Goal: Task Accomplishment & Management: Manage account settings

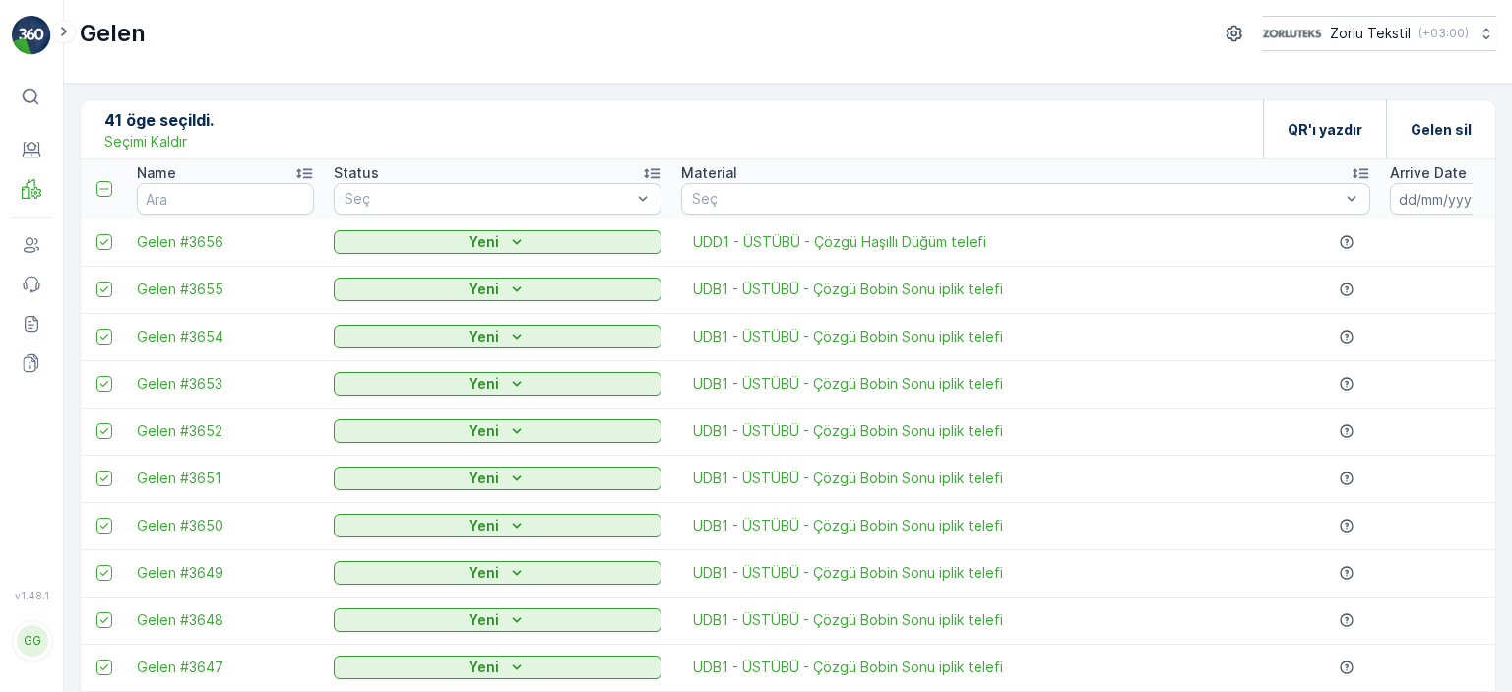
click at [181, 147] on p "Seçimi Kaldır" at bounding box center [145, 142] width 83 height 20
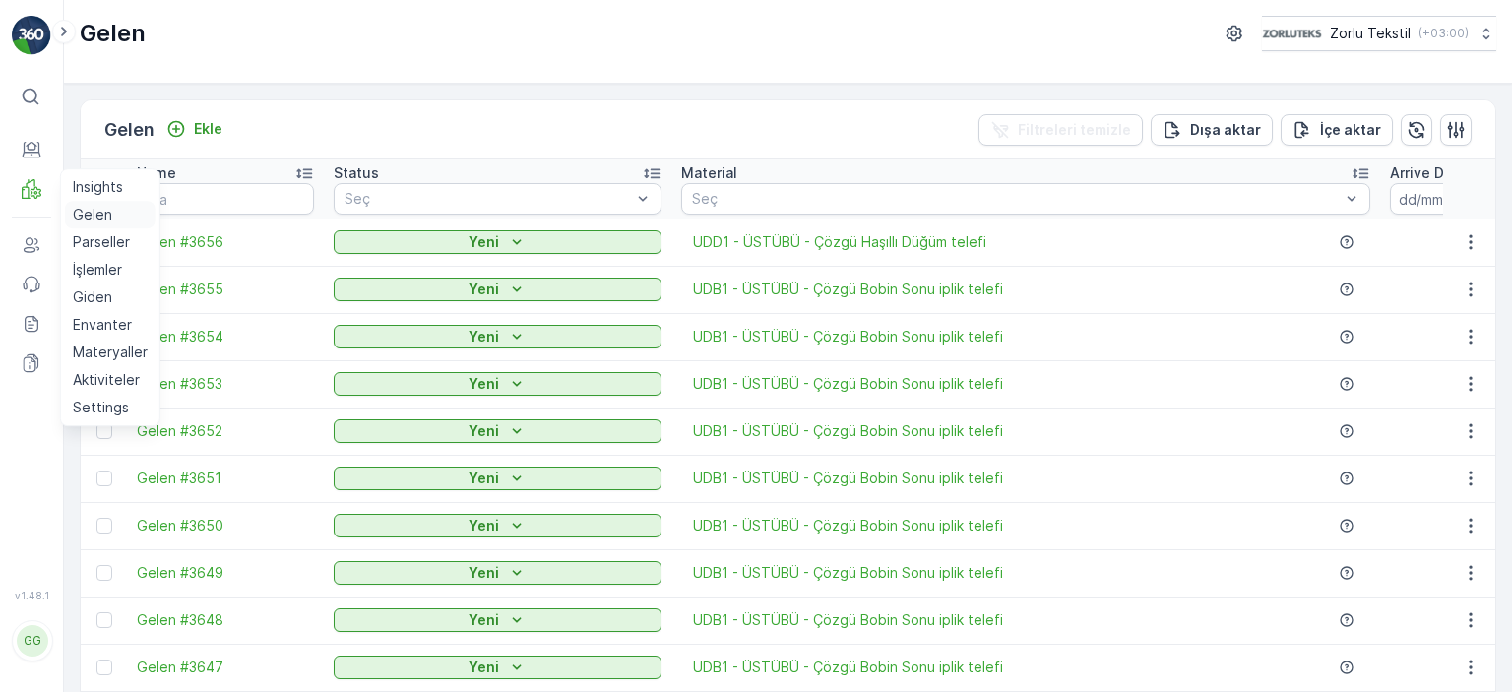
click at [85, 212] on p "Gelen" at bounding box center [92, 215] width 39 height 20
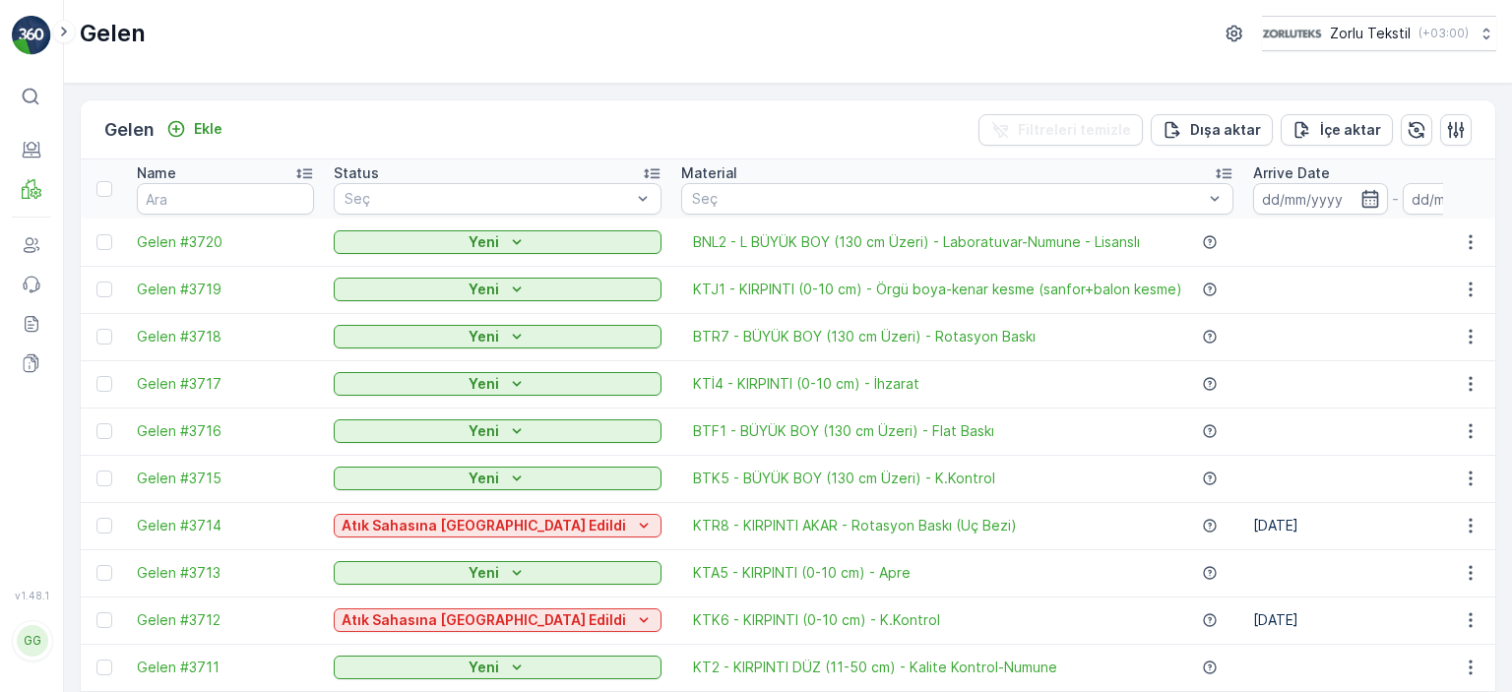
click at [821, 104] on div "Gelen Ekle Filtreleri temizle Dışa aktar İçe aktar" at bounding box center [788, 129] width 1415 height 59
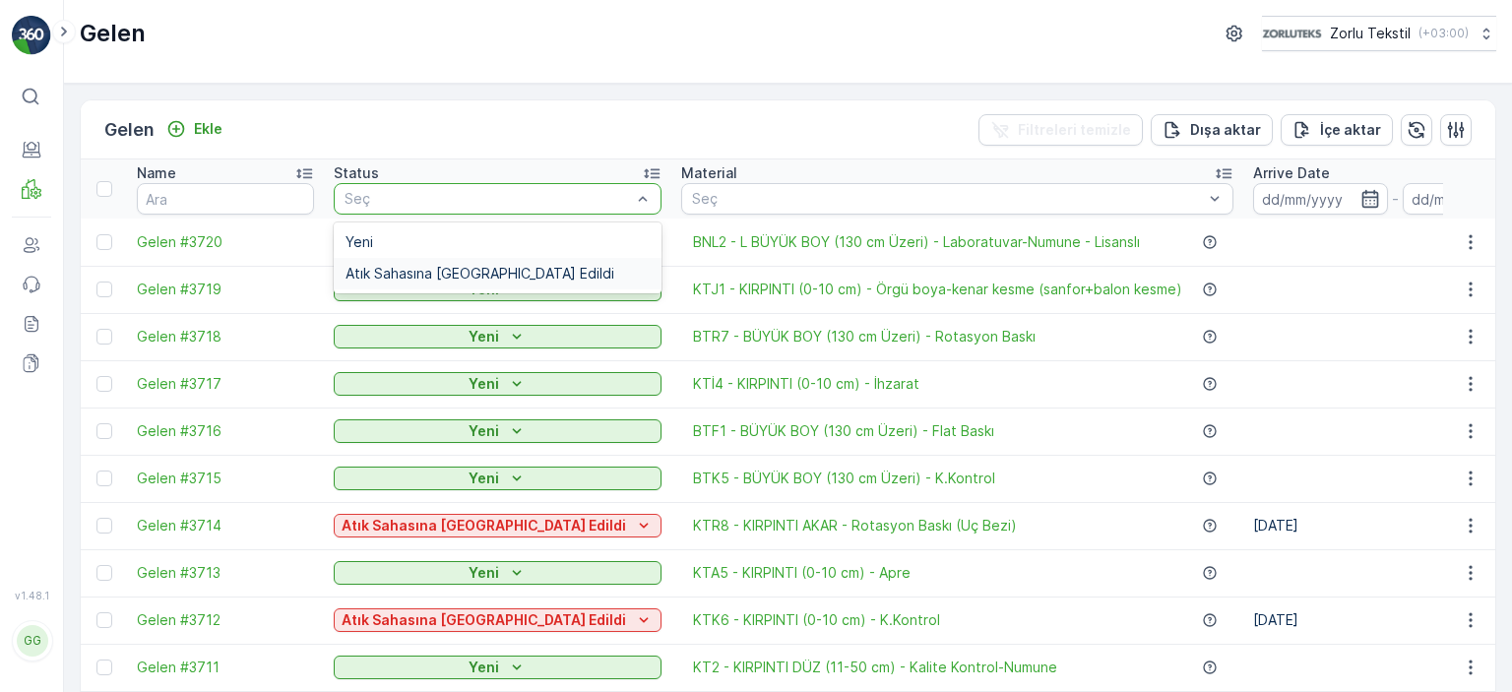
click at [482, 268] on span "Atık Sahasına [GEOGRAPHIC_DATA] Edildi" at bounding box center [480, 274] width 269 height 16
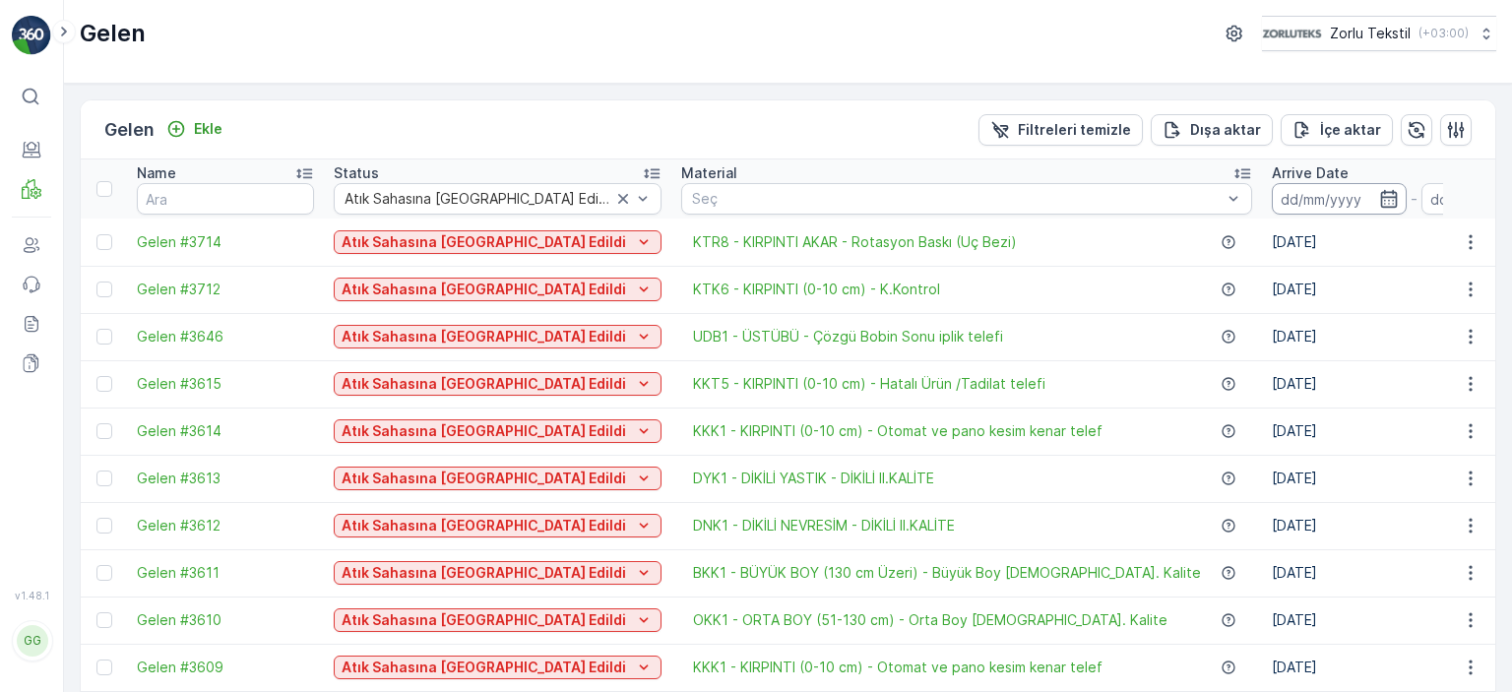
click at [1272, 193] on input at bounding box center [1339, 199] width 135 height 32
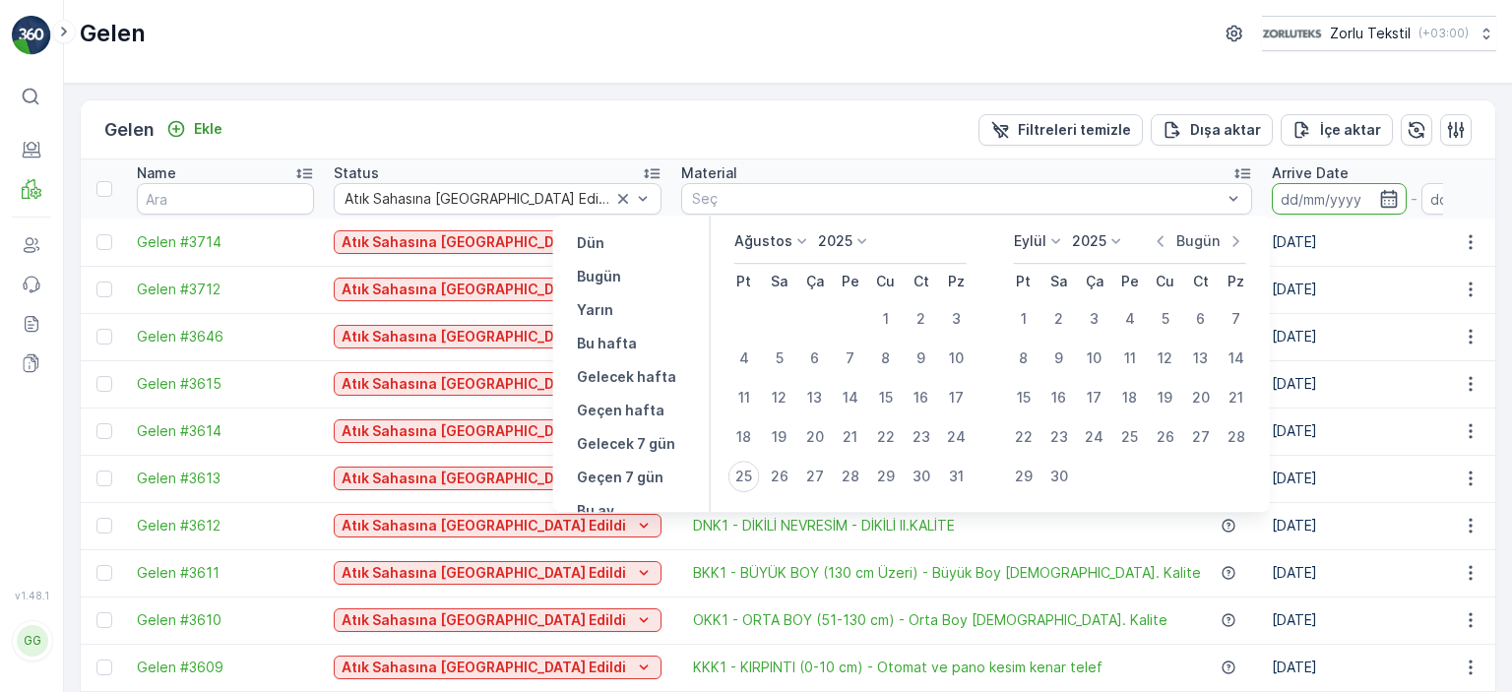
click at [1201, 243] on p "Bugün" at bounding box center [1197, 241] width 43 height 20
click at [734, 472] on div "25" at bounding box center [744, 477] width 32 height 32
type input "[DATE]"
click at [1422, 199] on input "[DATE]" at bounding box center [1489, 199] width 135 height 32
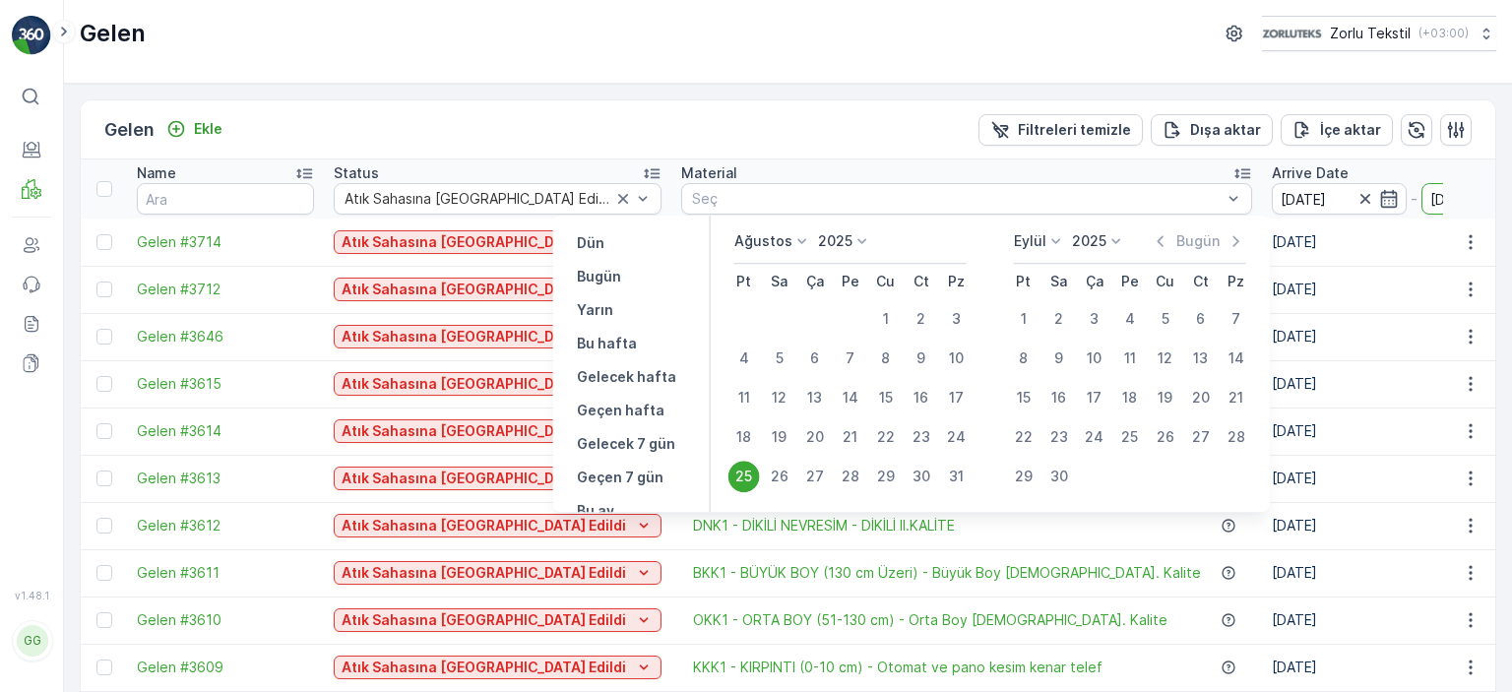
click at [740, 488] on td "DYK1 - DİKİLİ YASTIK - DİKİLİ II.KALİTE" at bounding box center [966, 478] width 591 height 47
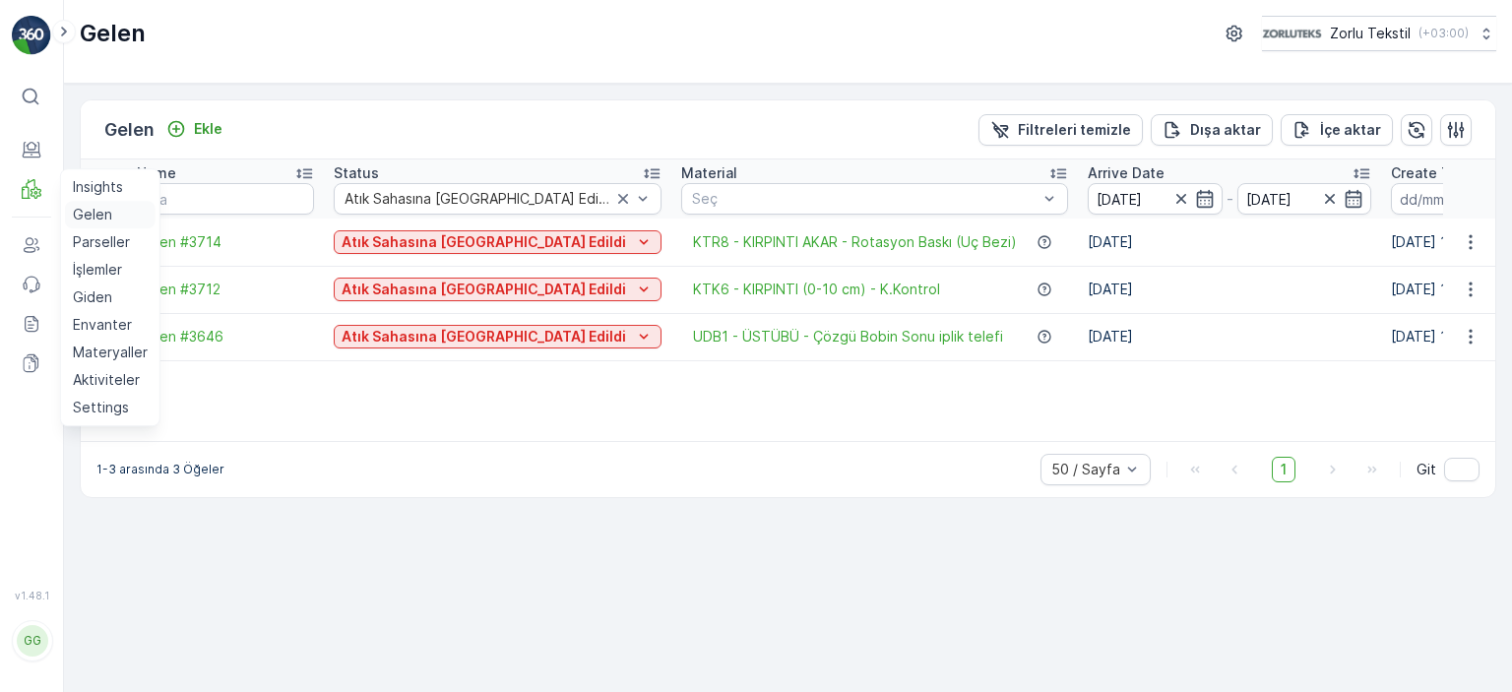
click at [86, 208] on p "Gelen" at bounding box center [92, 215] width 39 height 20
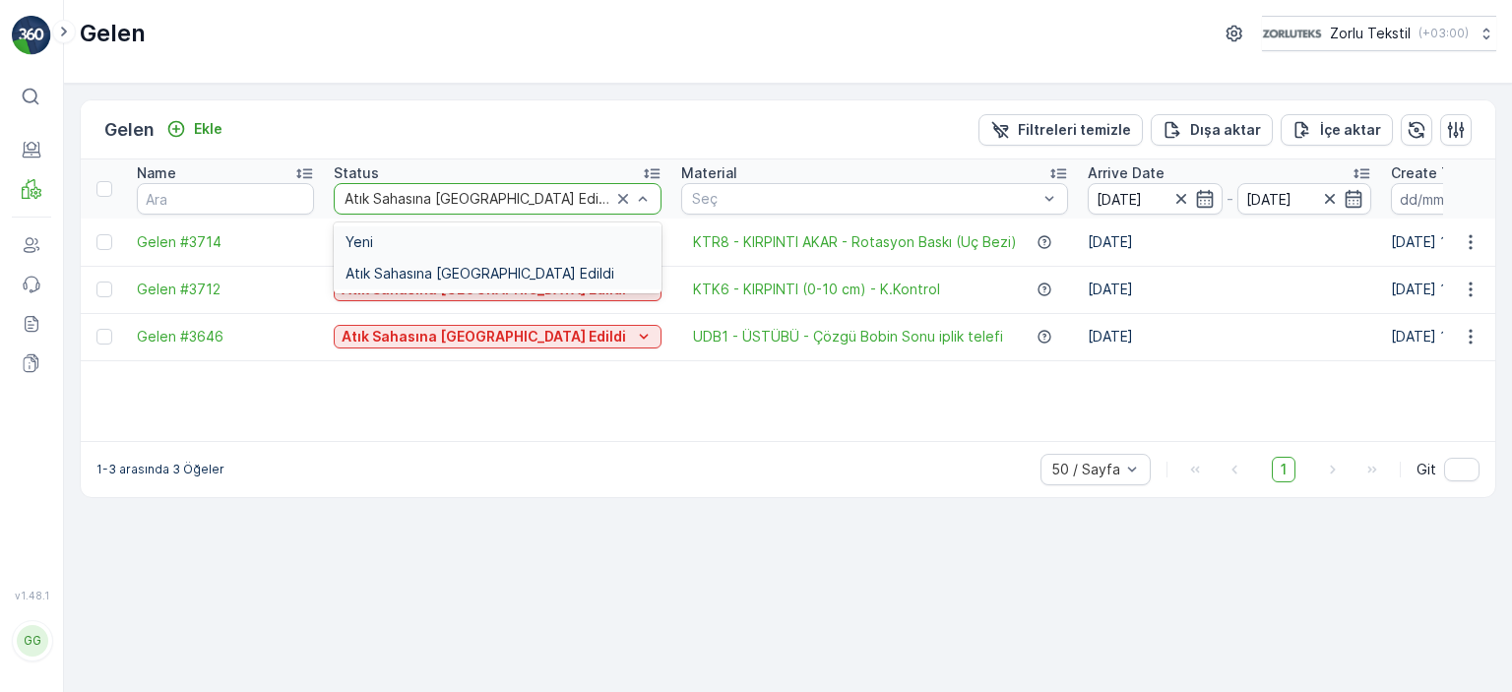
click at [457, 243] on div "Yeni" at bounding box center [498, 242] width 304 height 16
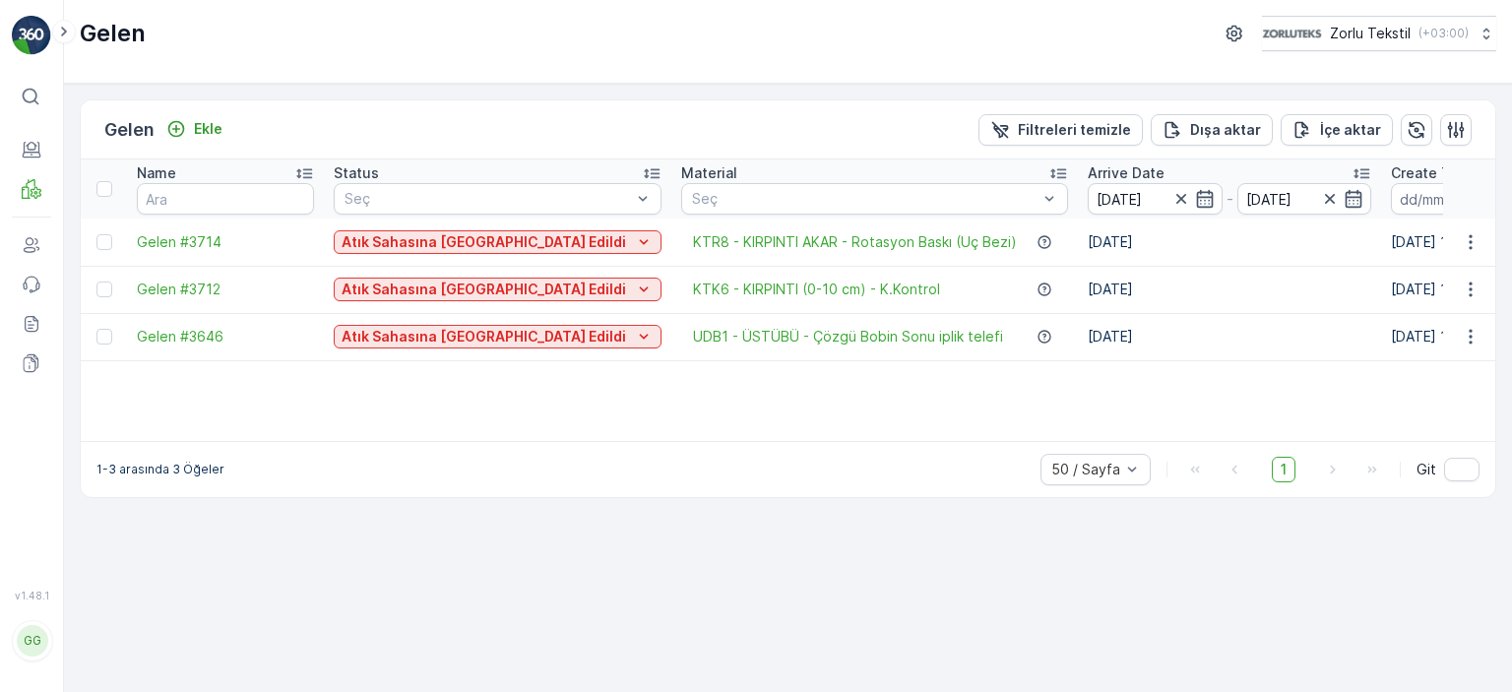
drag, startPoint x: 1511, startPoint y: 196, endPoint x: 1487, endPoint y: -1, distance: 198.3
click at [1487, 0] on html "⌘B Paydaşlar MRF Kullanıcılar Olaylar Raporlar Evraklar v 1.48.1 GG [EMAIL_ADDR…" at bounding box center [756, 346] width 1512 height 692
drag, startPoint x: 37, startPoint y: 143, endPoint x: 33, endPoint y: 117, distance: 25.9
click at [35, 124] on div "⌘B Paydaşlar MRF Kullanıcılar Olaylar Raporlar Evraklar" at bounding box center [31, 322] width 39 height 487
click at [36, 101] on icon at bounding box center [31, 97] width 20 height 20
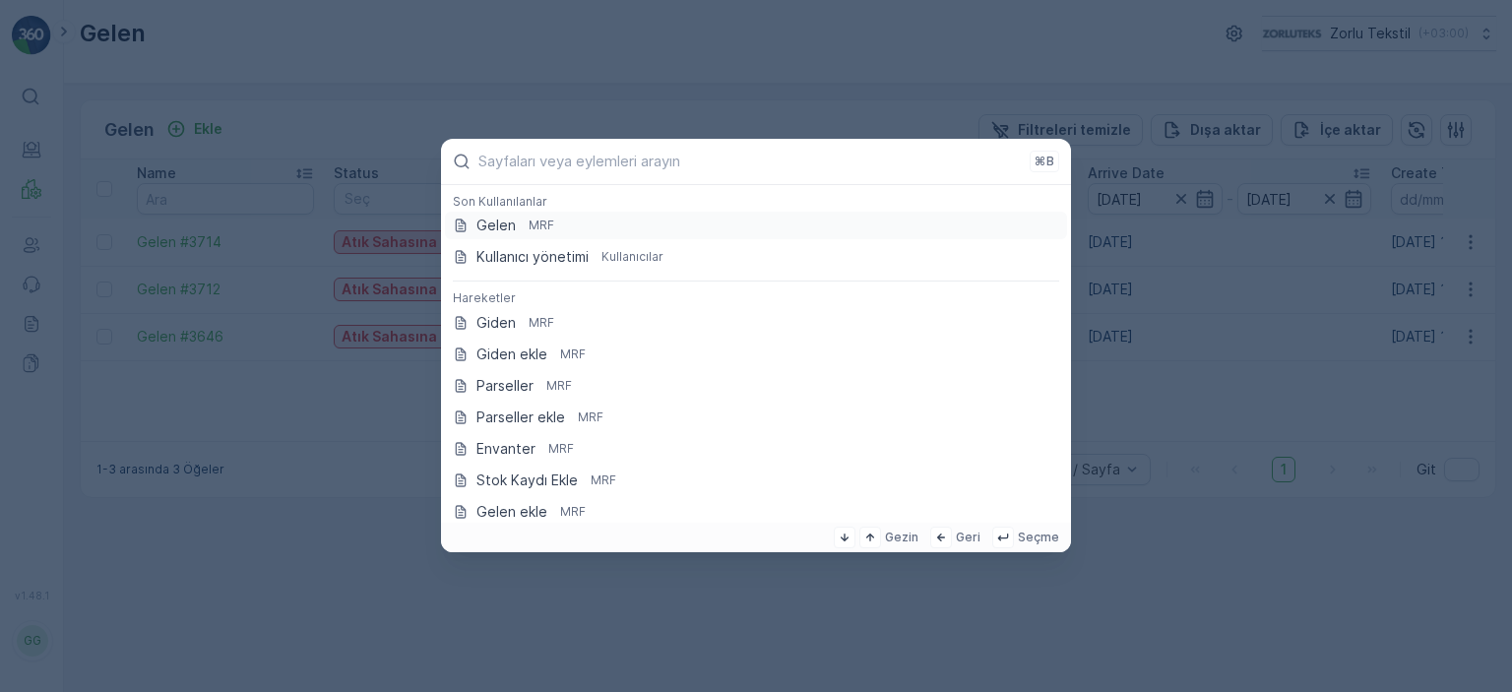
click at [516, 230] on p "Gelen" at bounding box center [495, 226] width 39 height 20
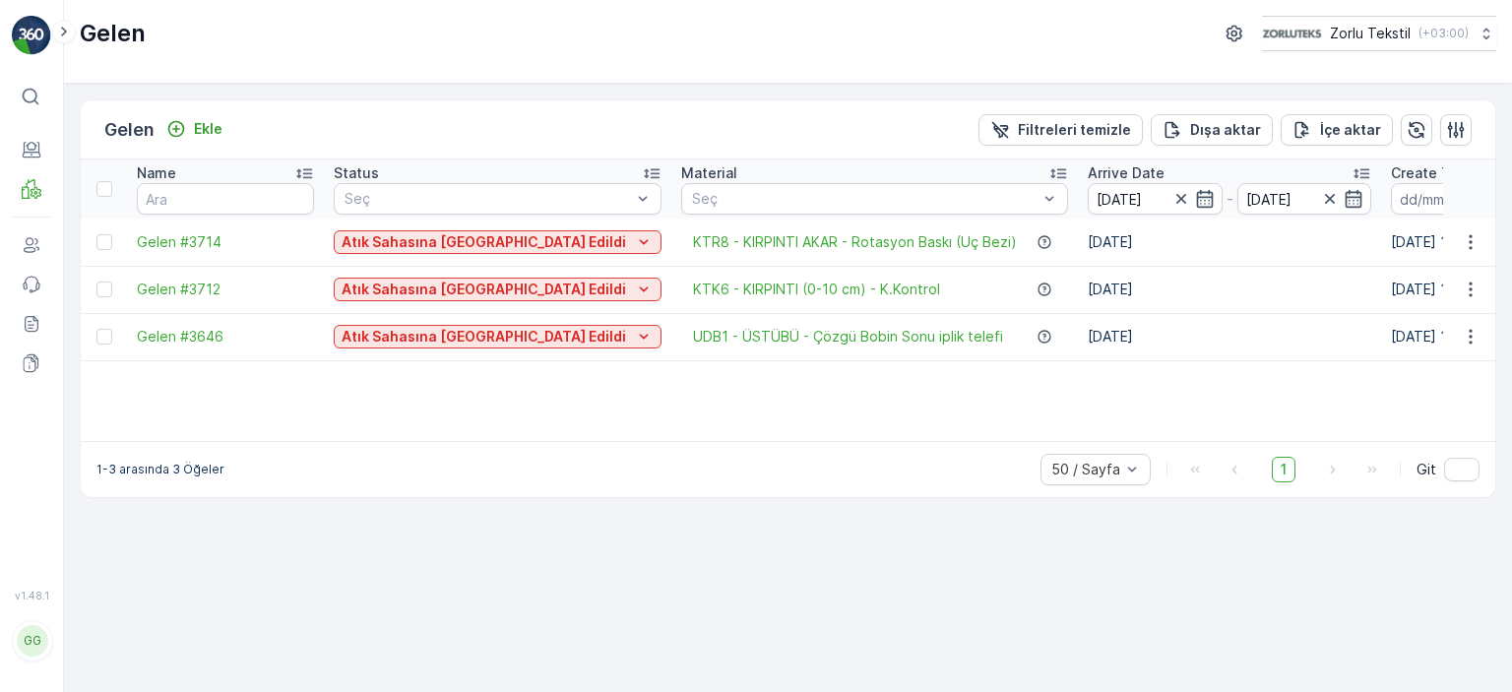
drag, startPoint x: 386, startPoint y: 430, endPoint x: 878, endPoint y: 417, distance: 492.4
click at [912, 419] on div "Name Status Seç Material Seç Arrive Date [DATE] - [DATE] Create Time - Last Upd…" at bounding box center [788, 300] width 1415 height 282
click at [1171, 189] on icon "button" at bounding box center [1181, 199] width 20 height 20
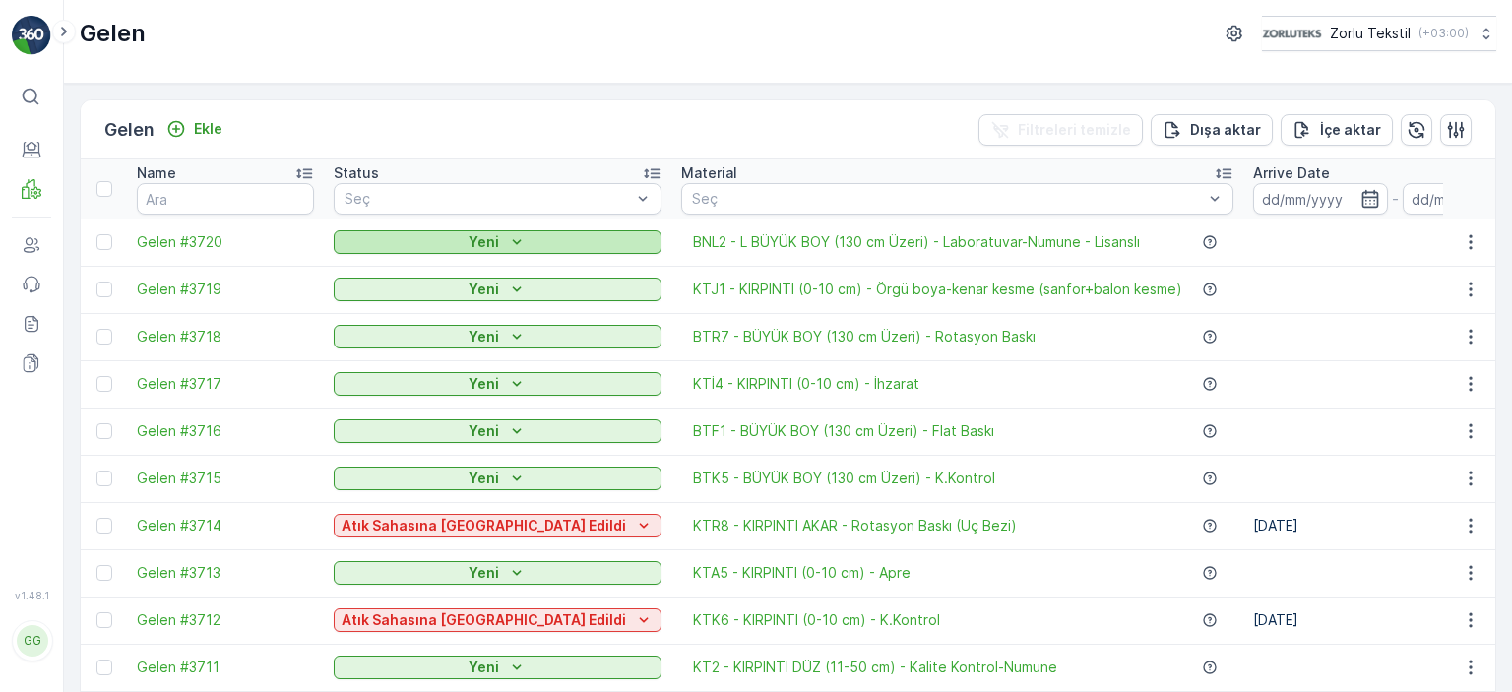
click at [507, 236] on icon "Yeni" at bounding box center [517, 242] width 20 height 20
click at [769, 243] on span "BNL2 - L BÜYÜK BOY (130 cm Üzeri) - Laboratuvar-Numune - Lisanslı" at bounding box center [916, 242] width 447 height 20
click at [469, 235] on p "Yeni" at bounding box center [484, 242] width 31 height 20
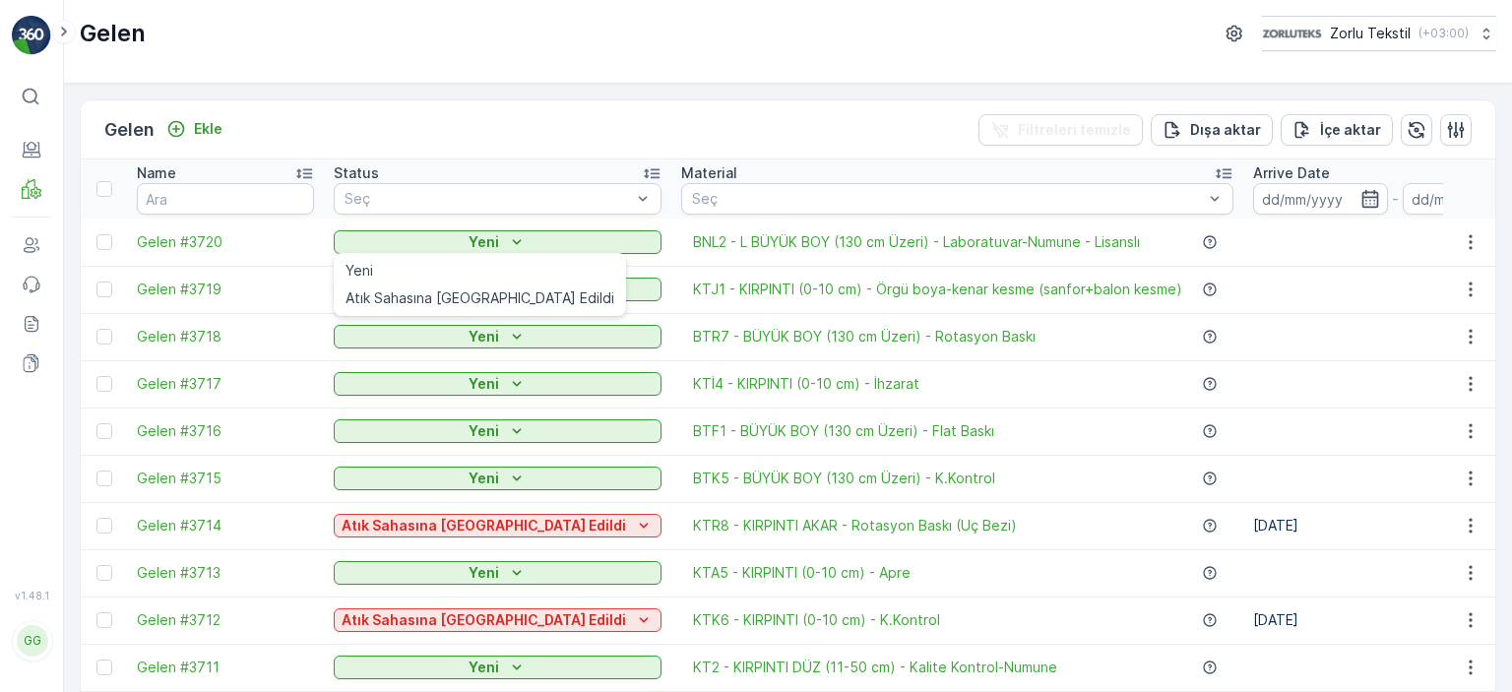
click at [1256, 344] on td at bounding box center [1394, 336] width 303 height 47
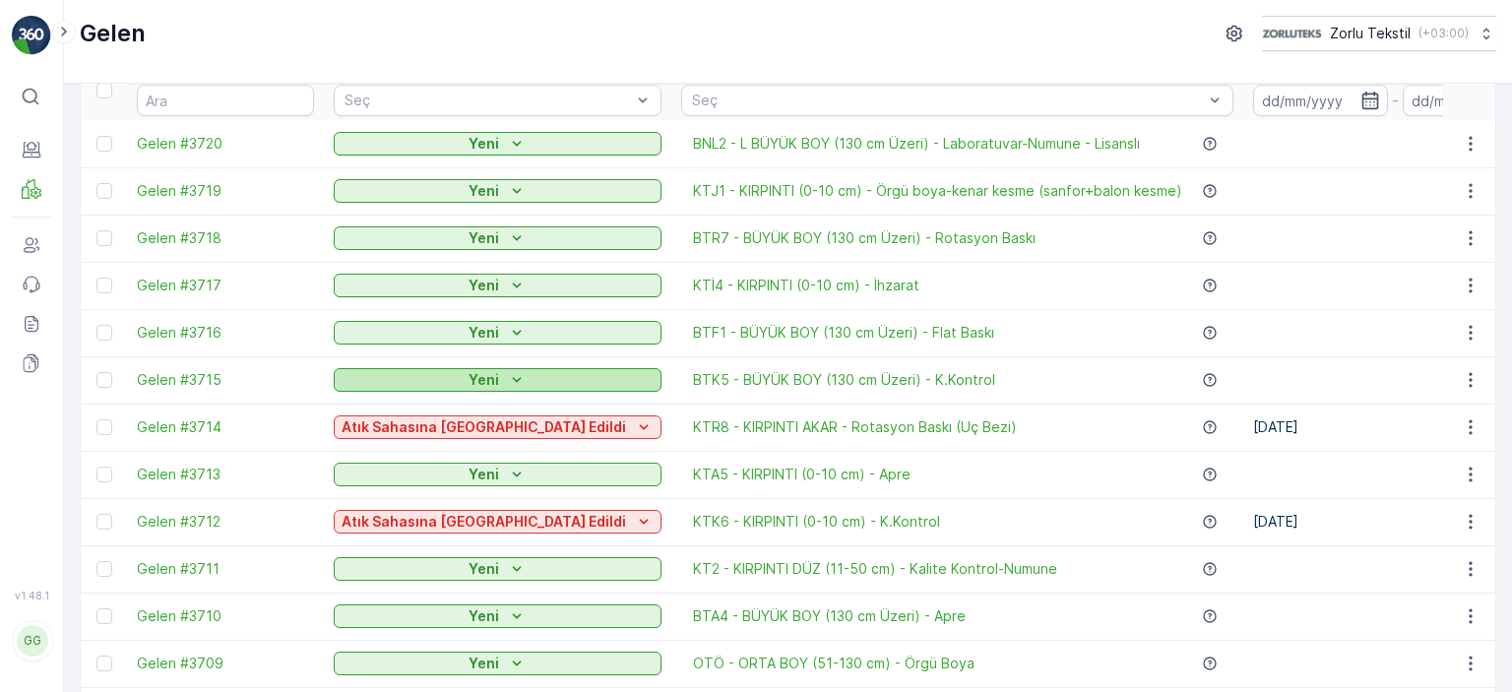
click at [507, 377] on icon "Yeni" at bounding box center [517, 380] width 20 height 20
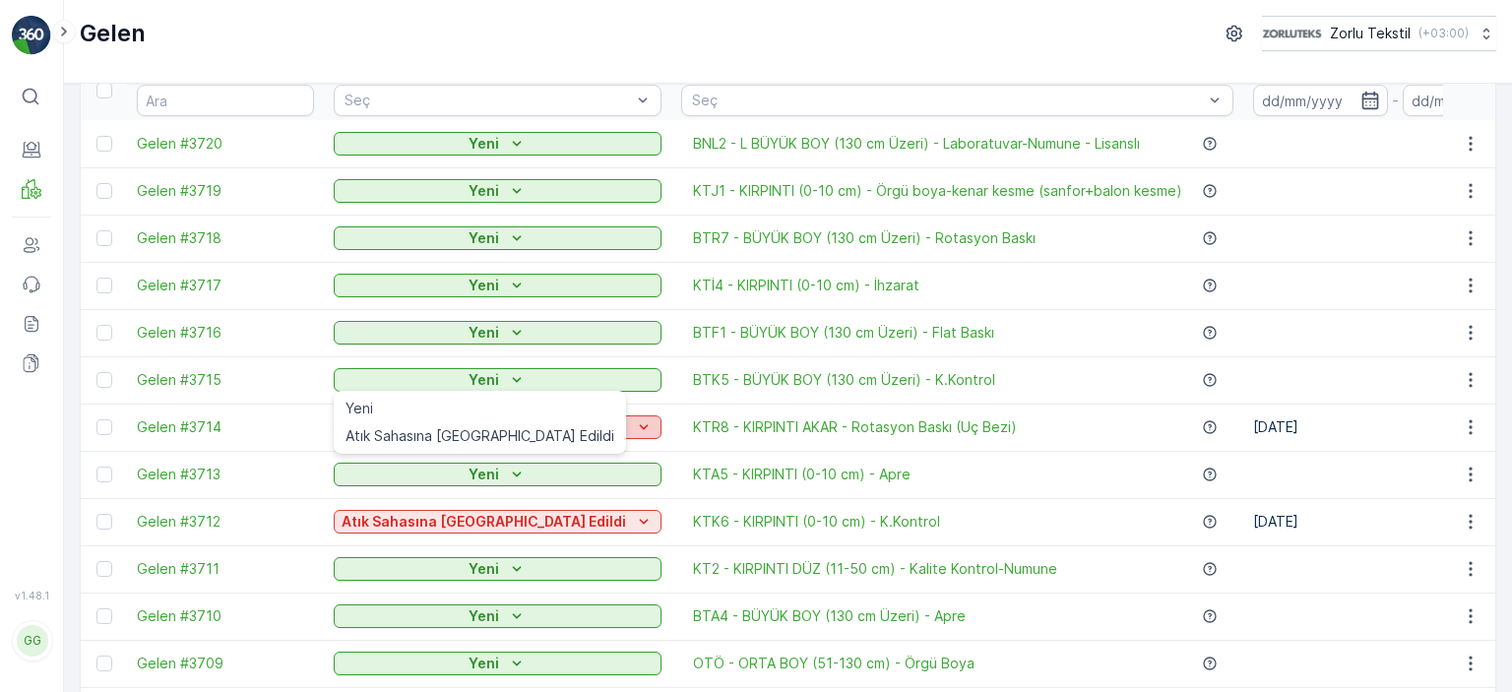
click at [429, 432] on span "Atık Sahasına [GEOGRAPHIC_DATA] Edildi" at bounding box center [480, 436] width 269 height 20
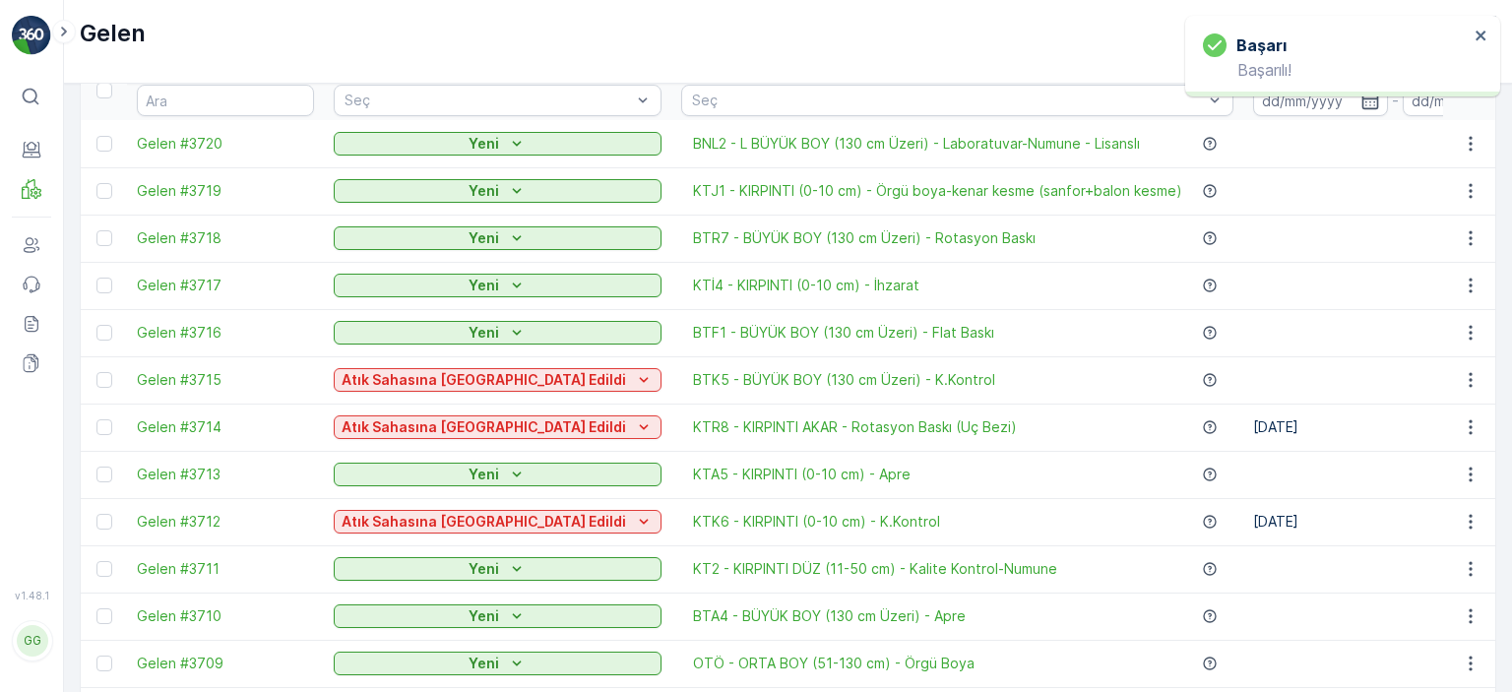
click at [1280, 379] on td at bounding box center [1394, 379] width 303 height 47
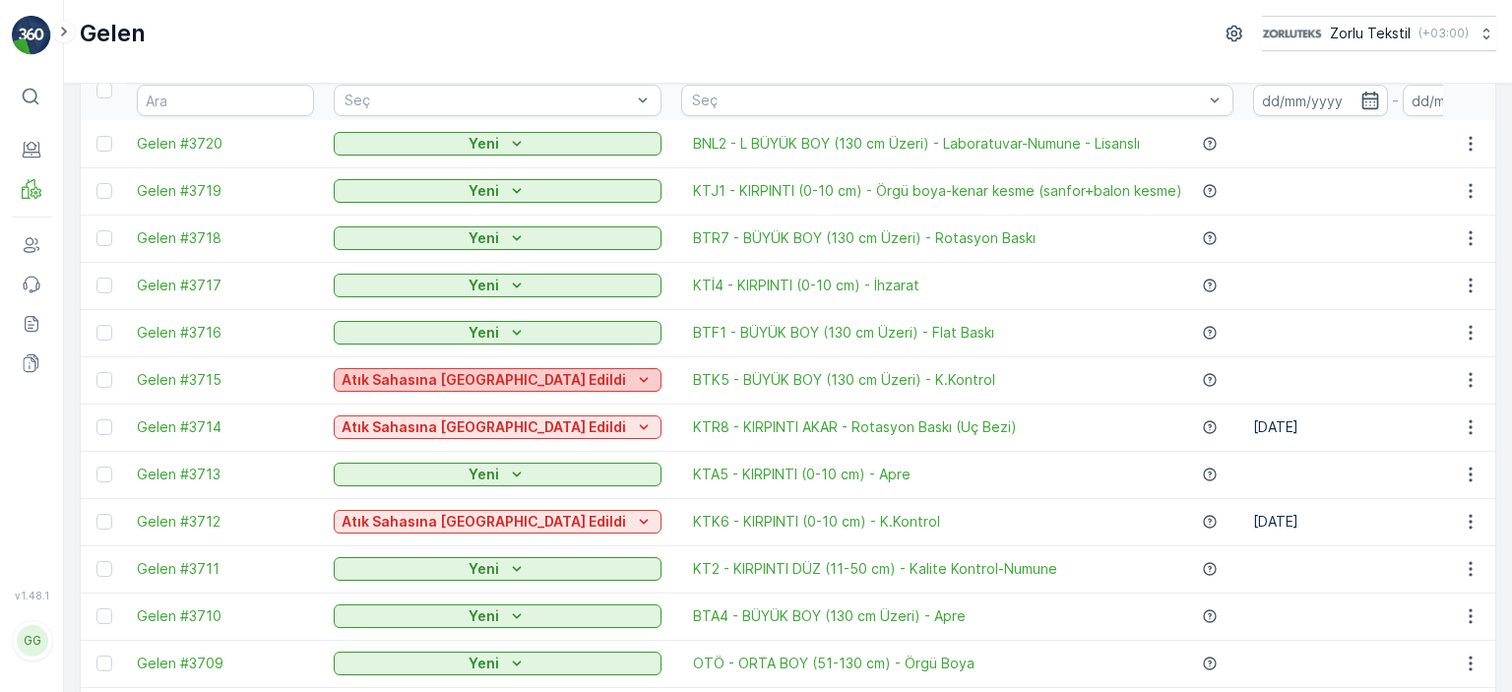
click at [436, 387] on p "Atık Sahasına [GEOGRAPHIC_DATA] Edildi" at bounding box center [484, 380] width 285 height 20
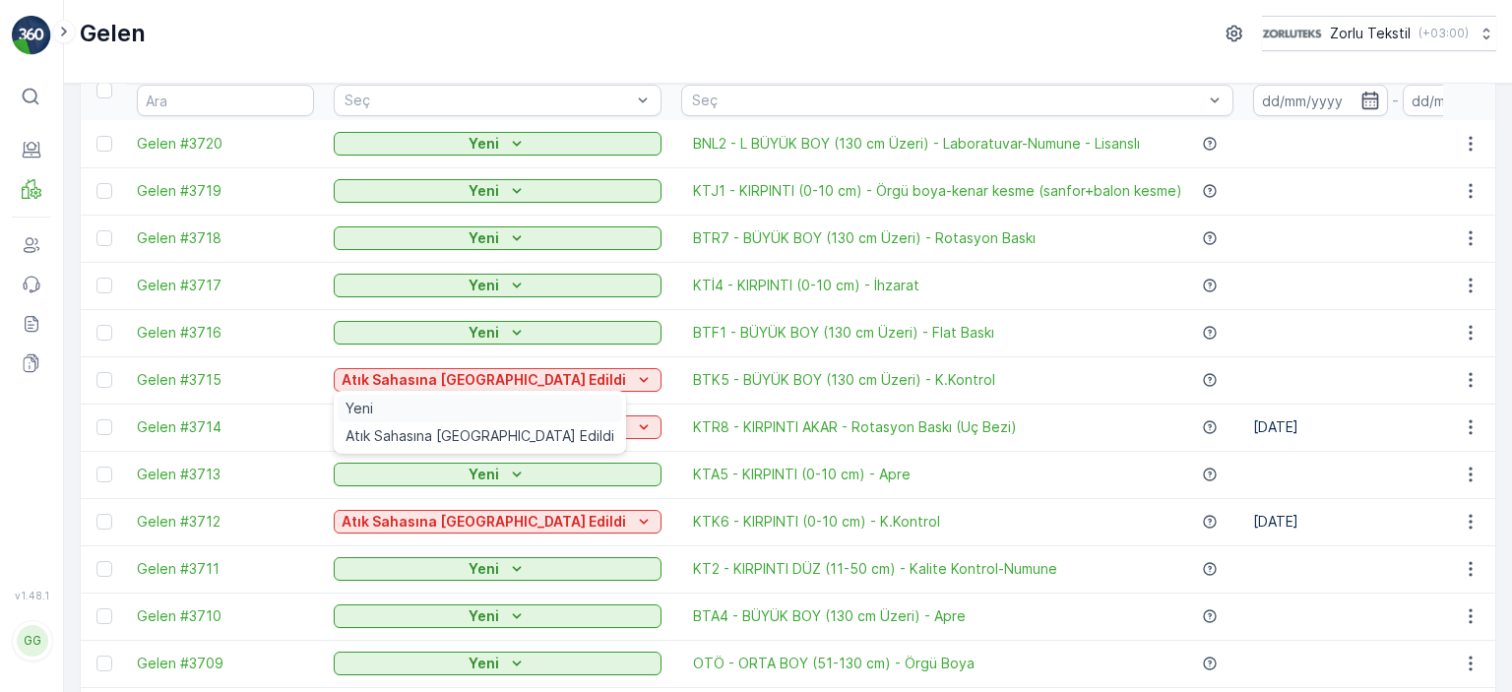
click at [430, 411] on div "Yeni" at bounding box center [480, 409] width 285 height 28
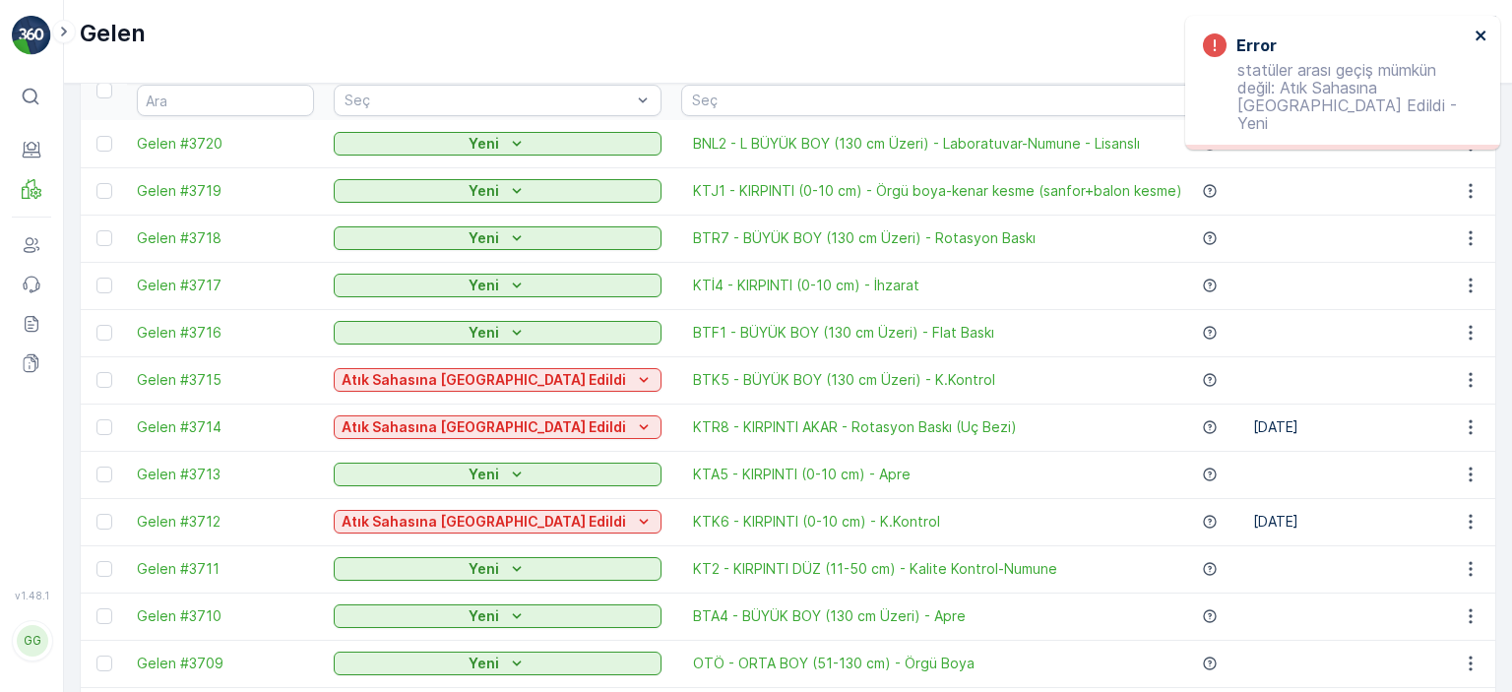
click at [1480, 30] on icon "close" at bounding box center [1482, 36] width 14 height 16
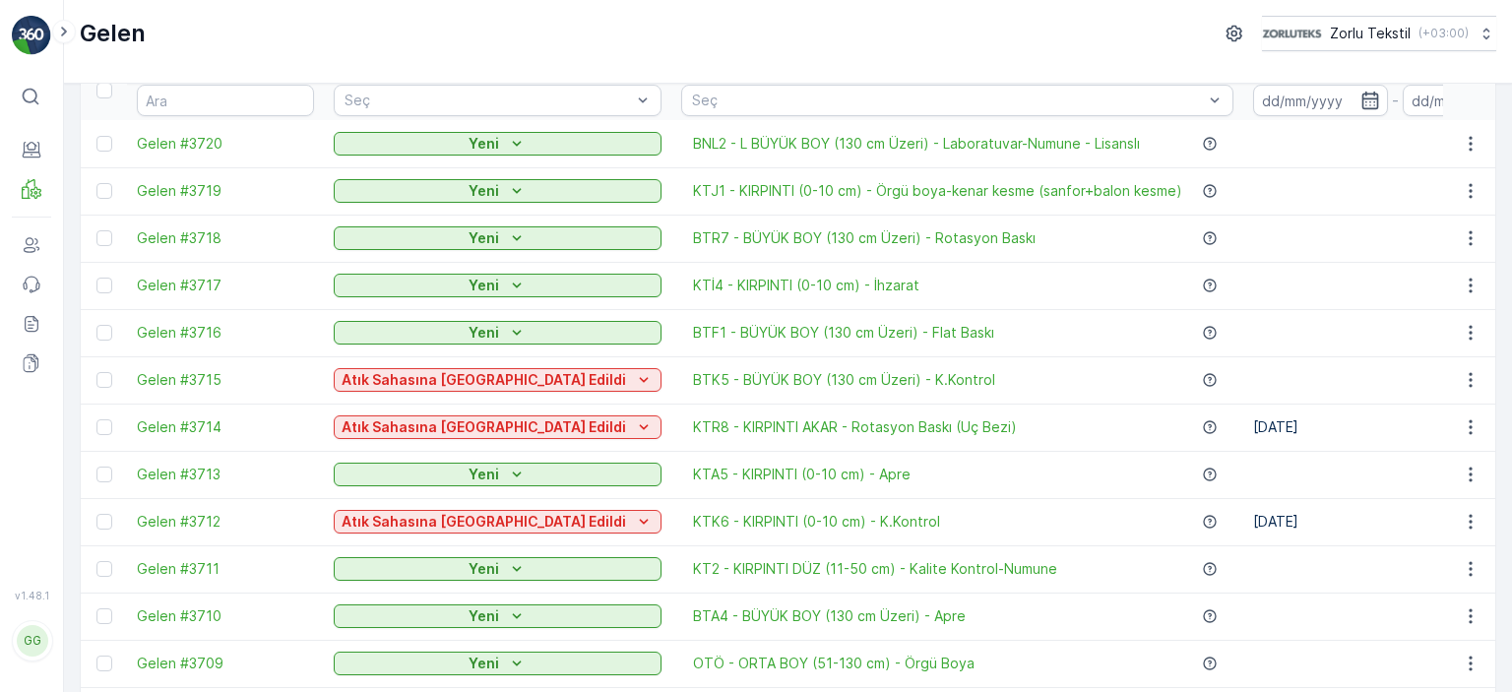
scroll to position [630, 0]
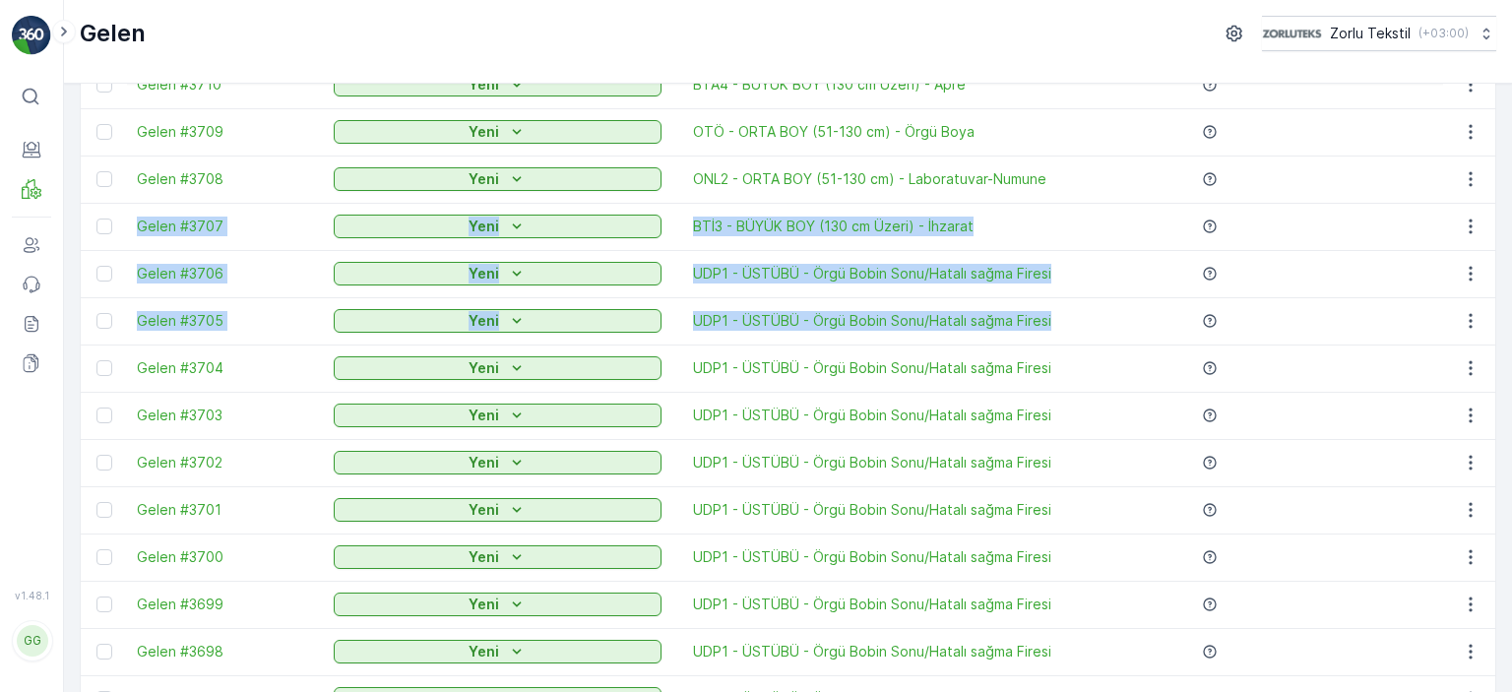
drag, startPoint x: 1506, startPoint y: 340, endPoint x: 1510, endPoint y: 199, distance: 140.8
click at [1510, 199] on div "Gelen Ekle Filtreleri temizle Dışa aktar İçe aktar Name Status Seç Material Seç…" at bounding box center [788, 388] width 1448 height 608
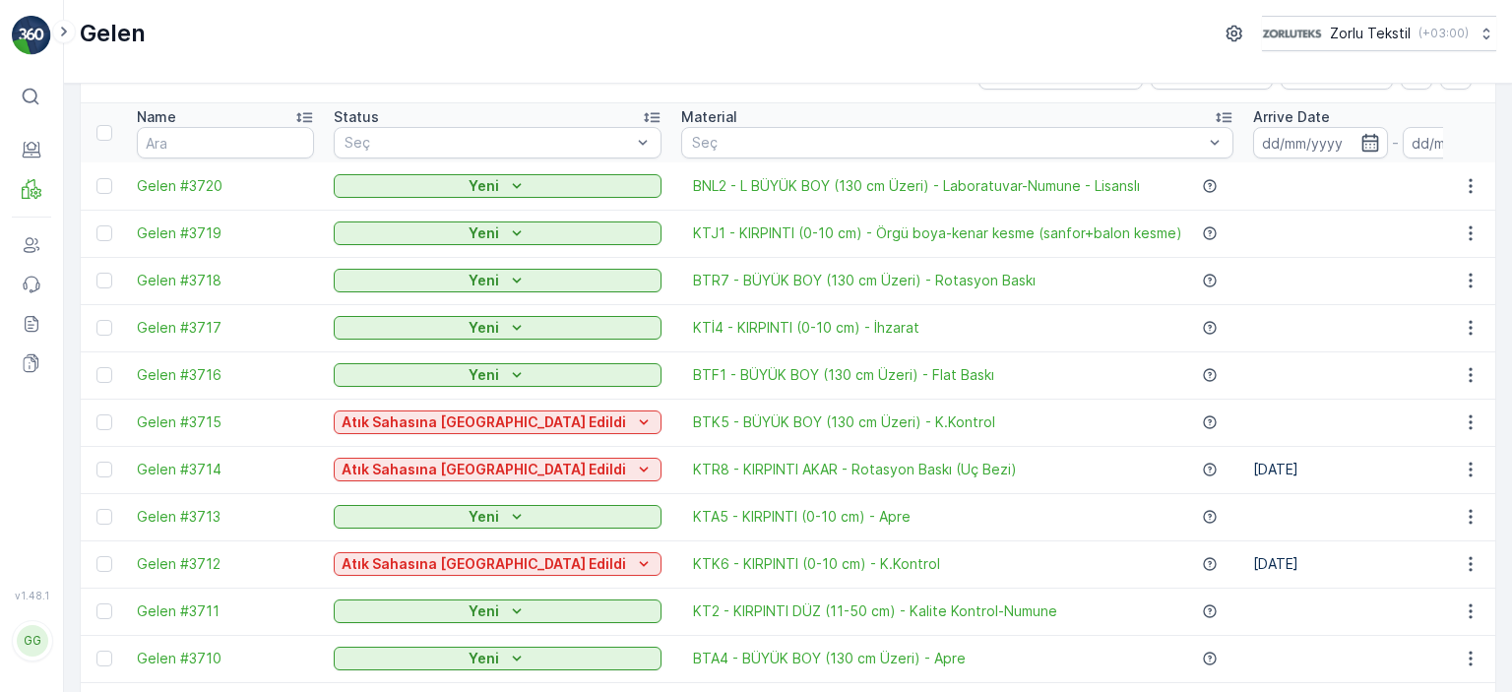
scroll to position [0, 0]
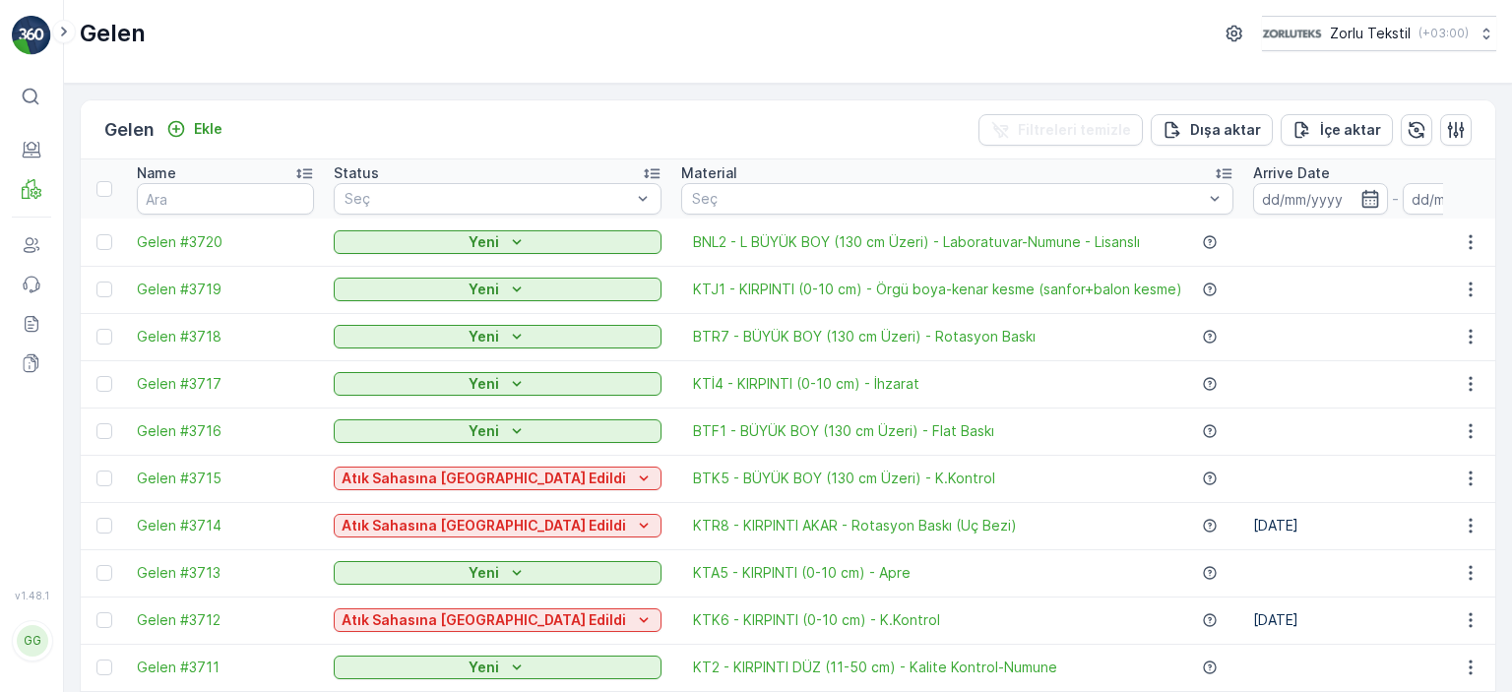
click at [1243, 250] on td at bounding box center [1394, 242] width 303 height 47
click at [1468, 244] on icon "button" at bounding box center [1471, 242] width 20 height 20
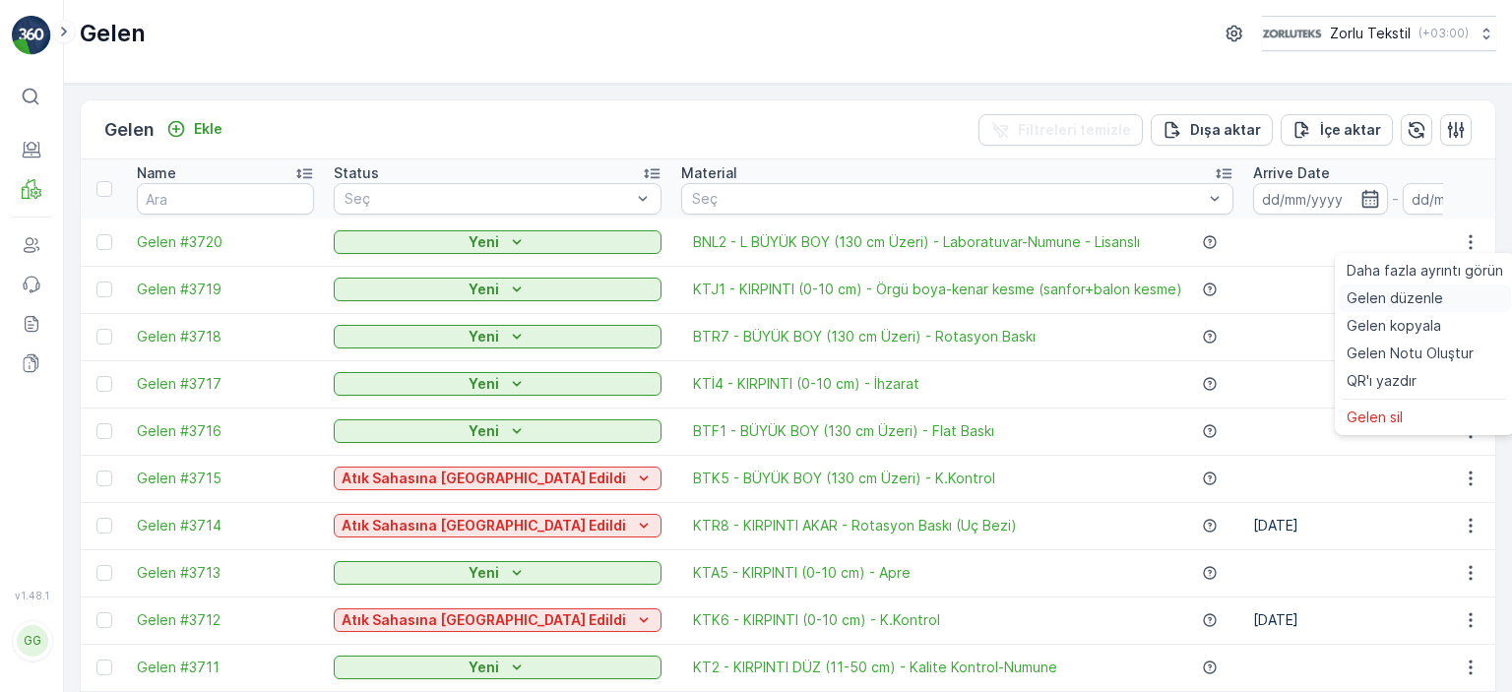
click at [1381, 298] on span "Gelen düzenle" at bounding box center [1395, 298] width 96 height 20
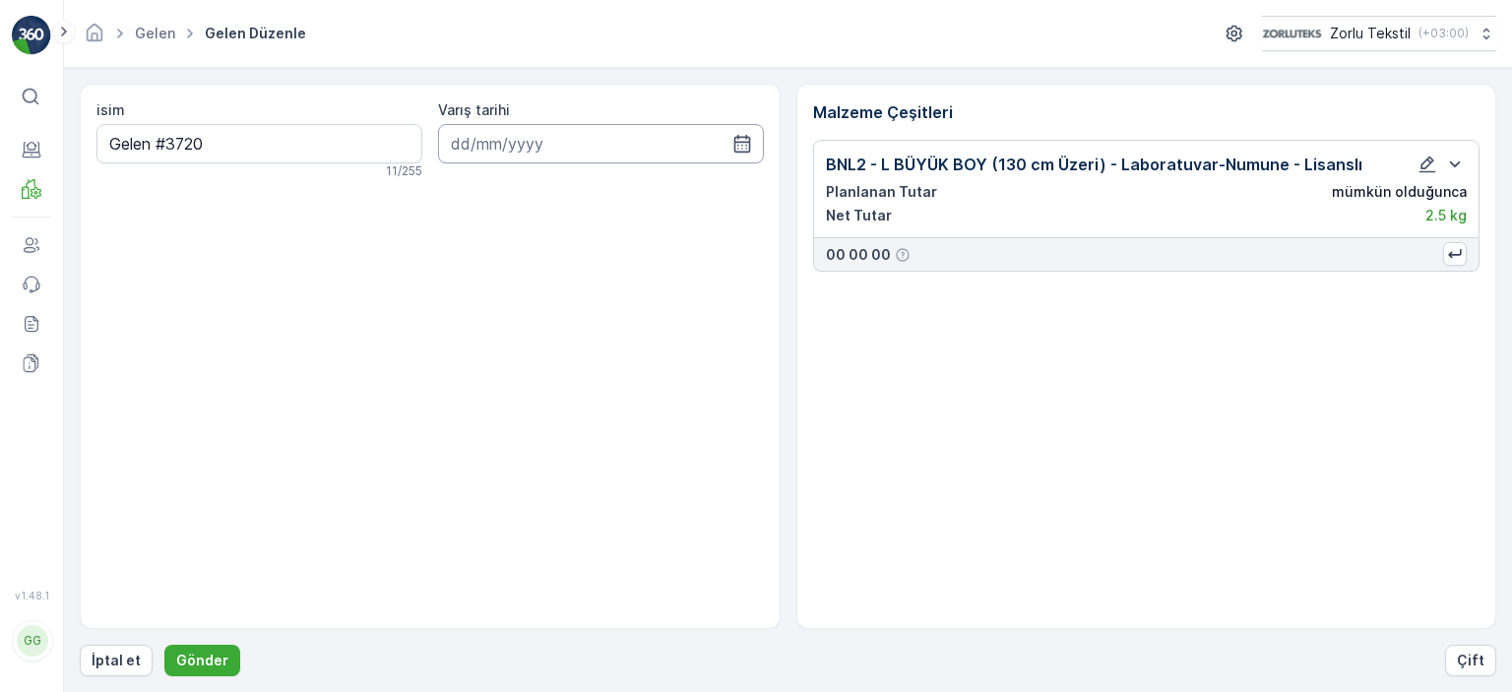
click at [584, 139] on input at bounding box center [601, 143] width 326 height 39
click at [474, 428] on div "25" at bounding box center [472, 426] width 32 height 32
type input "[DATE]"
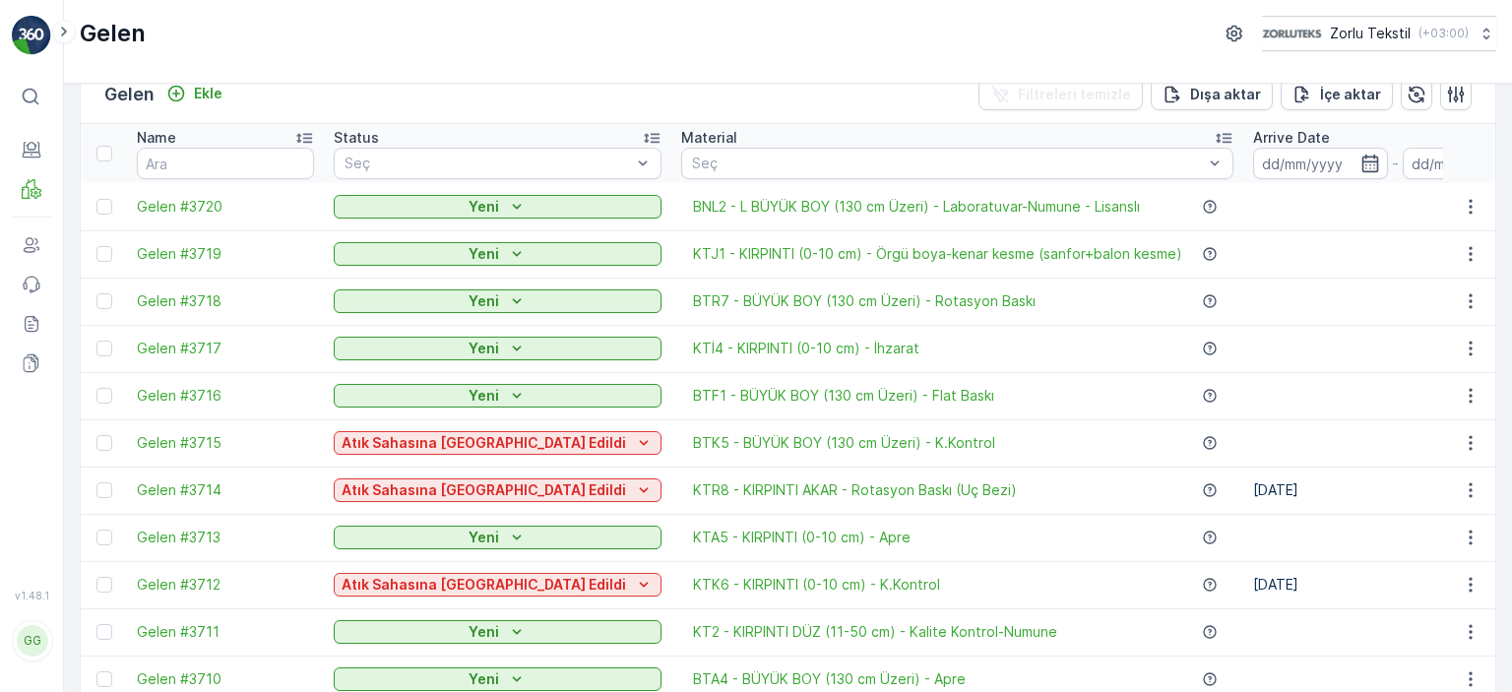
scroll to position [31, 0]
